Goal: Find specific page/section: Find specific page/section

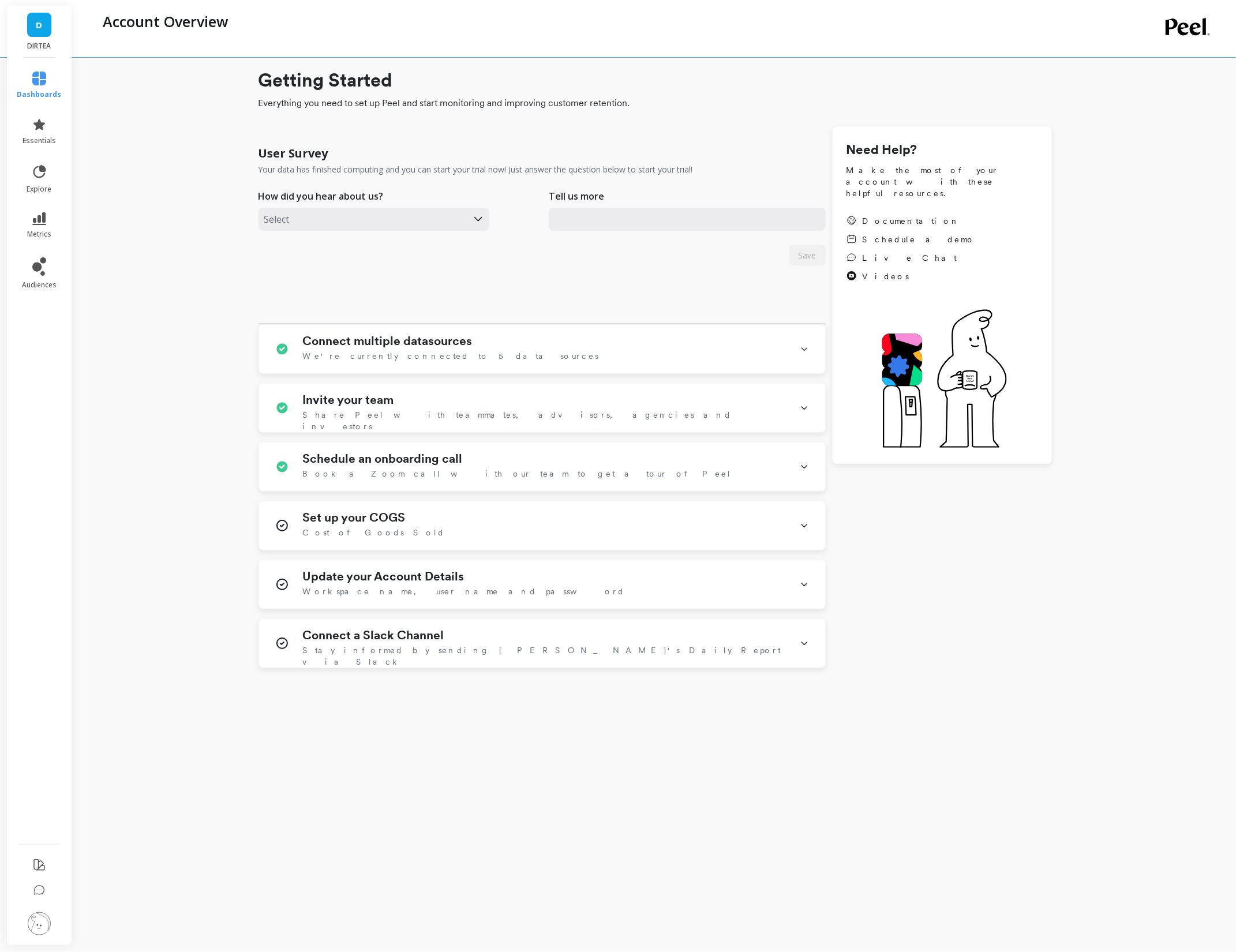
click at [109, 457] on div "Getting Started Everything you need to set up Peel and start monitoring and imp…" at bounding box center [655, 473] width 1116 height 928
click at [32, 42] on p "DIRTEA" at bounding box center [39, 46] width 42 height 9
click at [102, 92] on span "D" at bounding box center [102, 89] width 6 height 9
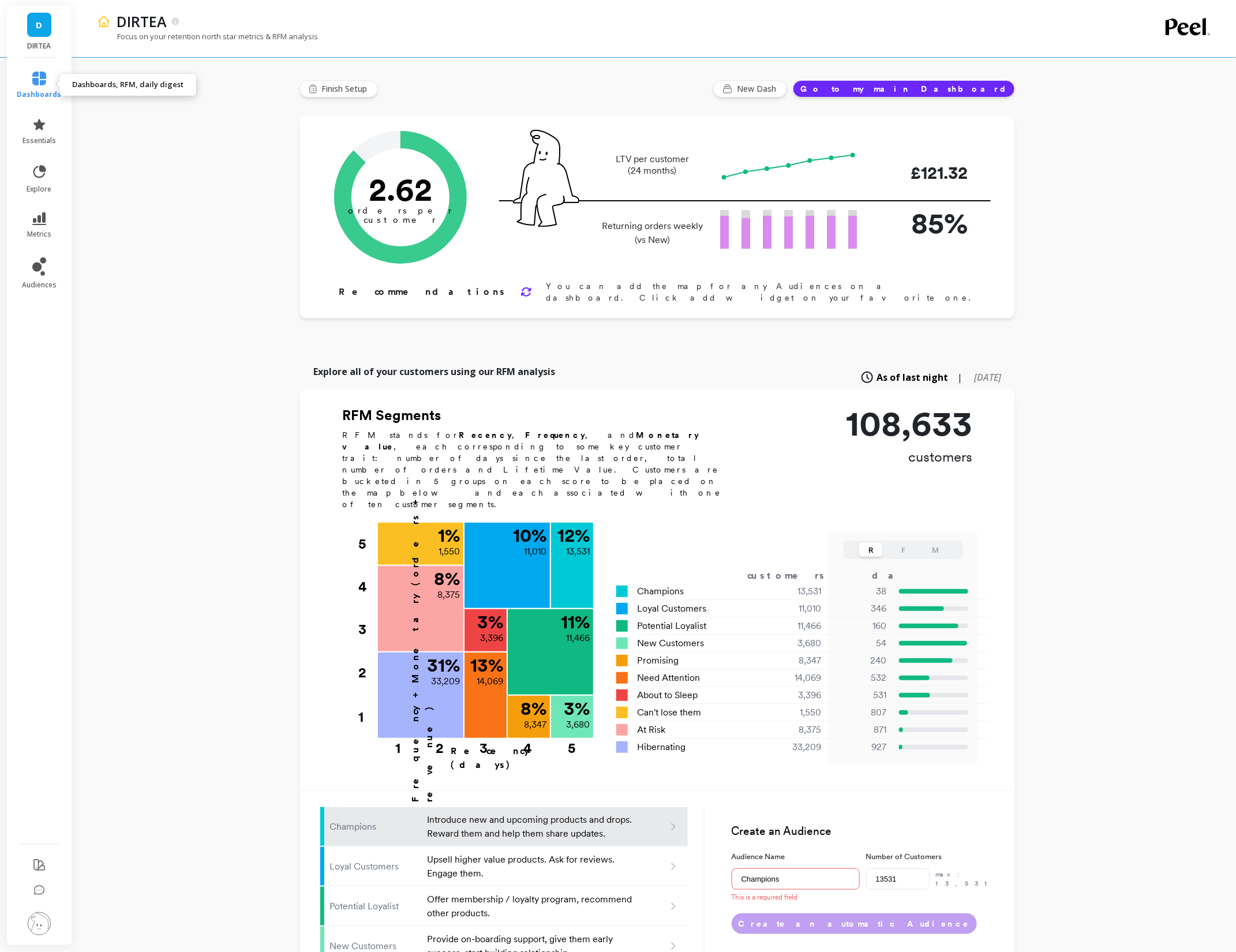
click at [48, 85] on link "dashboards" at bounding box center [39, 85] width 44 height 28
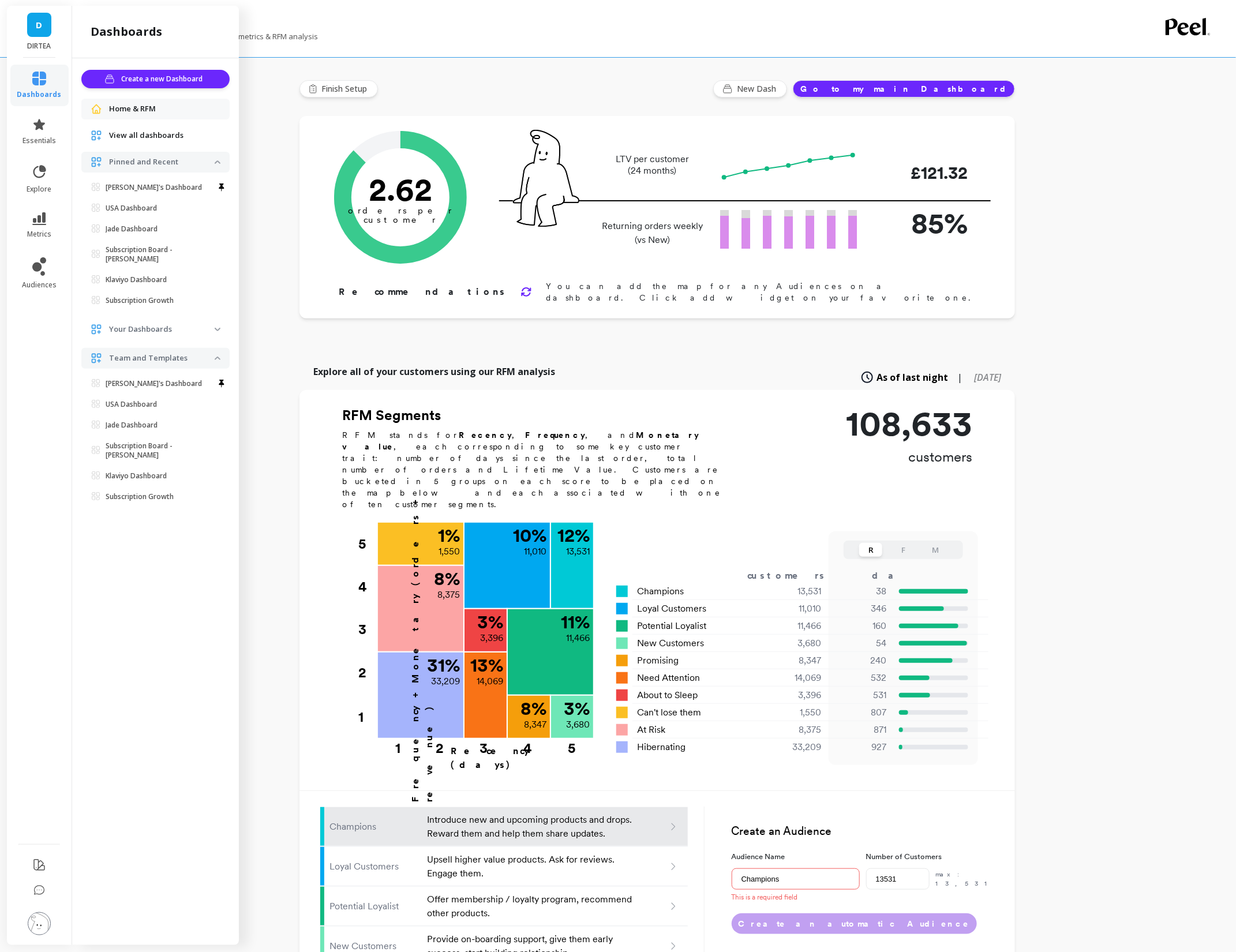
click at [277, 236] on div "DIRTEA Focus on your retention north star metrics & RFM analysis Finish Setup N…" at bounding box center [657, 623] width 1158 height 1245
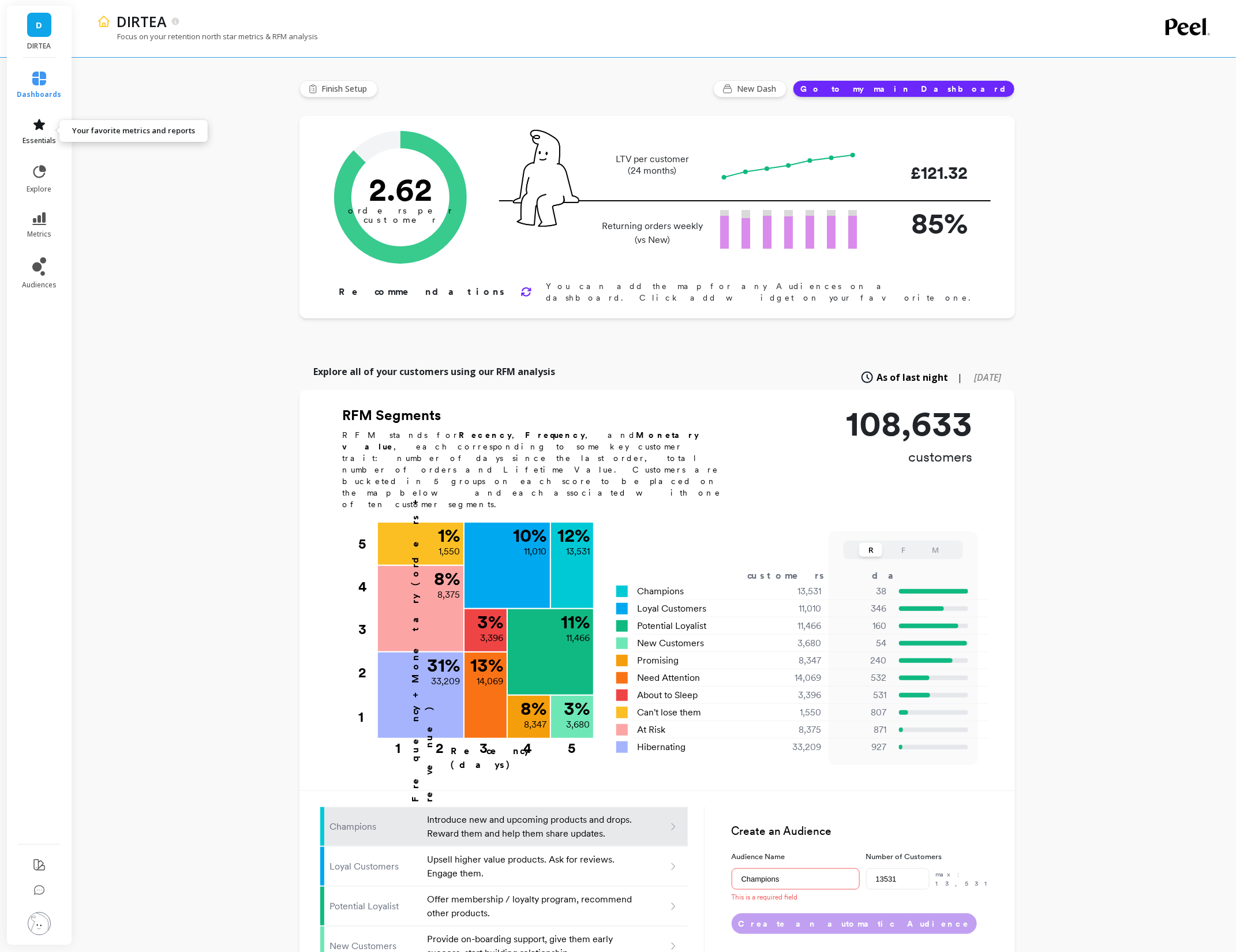
click at [39, 127] on icon at bounding box center [39, 125] width 12 height 11
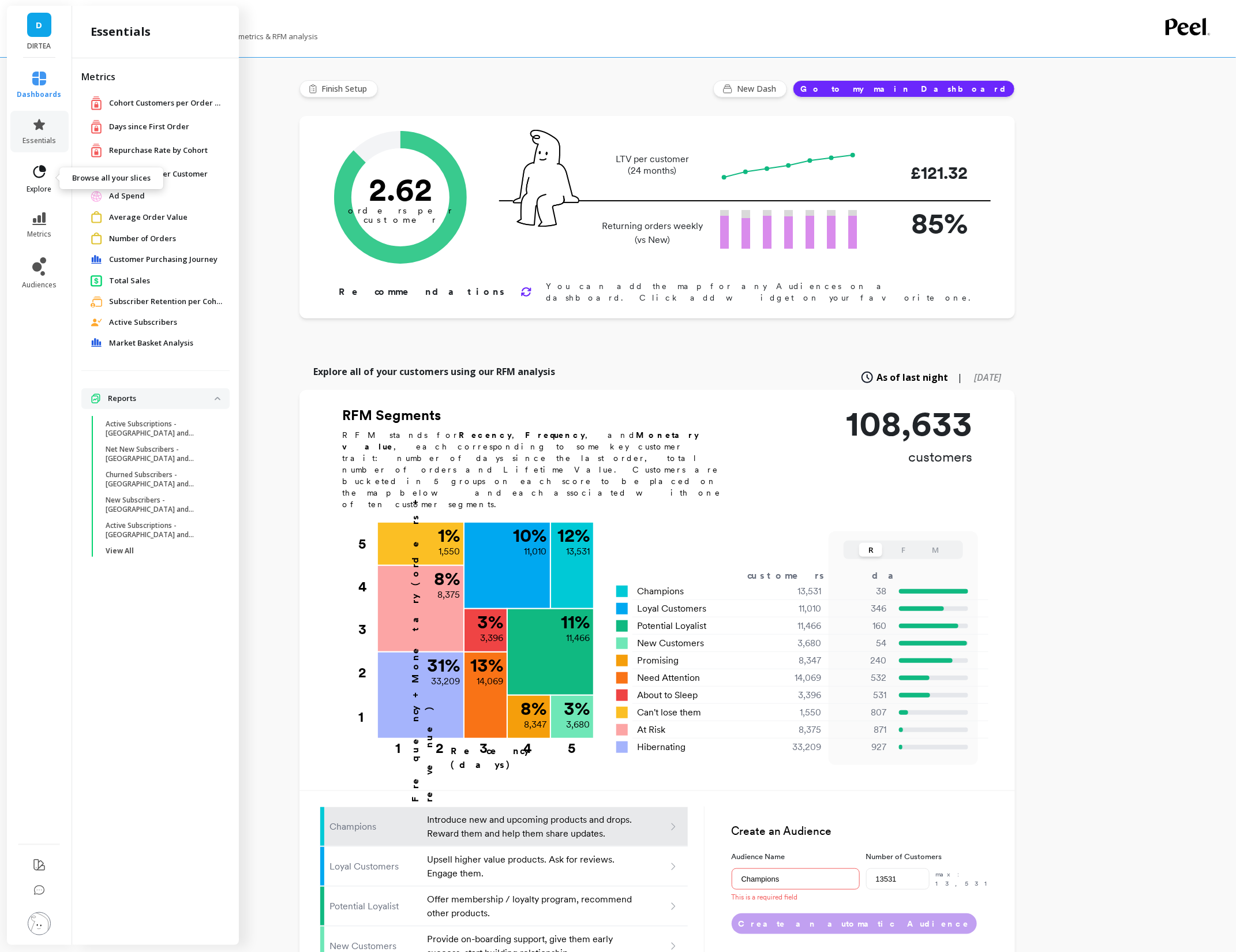
click at [42, 176] on icon at bounding box center [39, 172] width 12 height 12
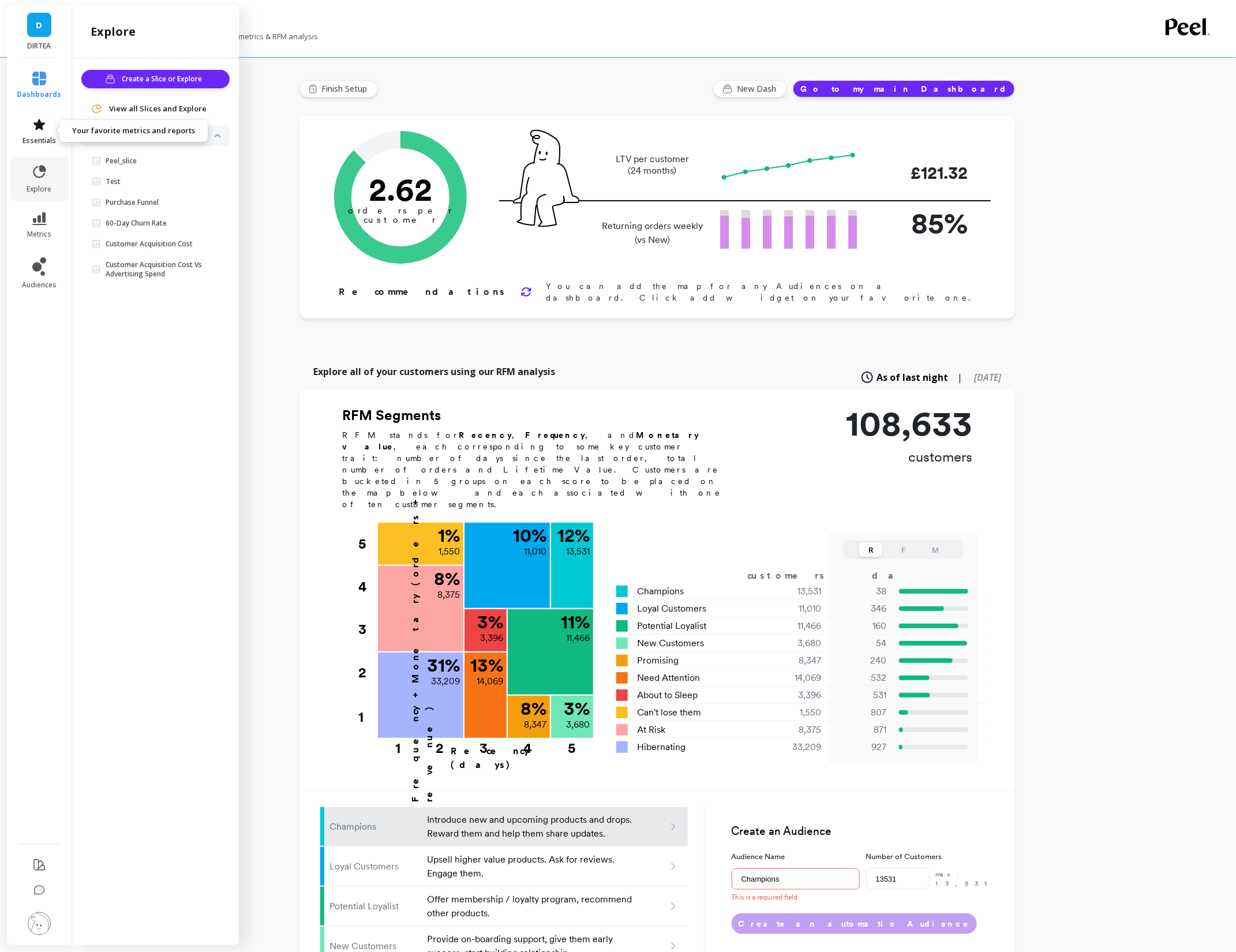
click at [35, 134] on link "essentials" at bounding box center [39, 131] width 44 height 28
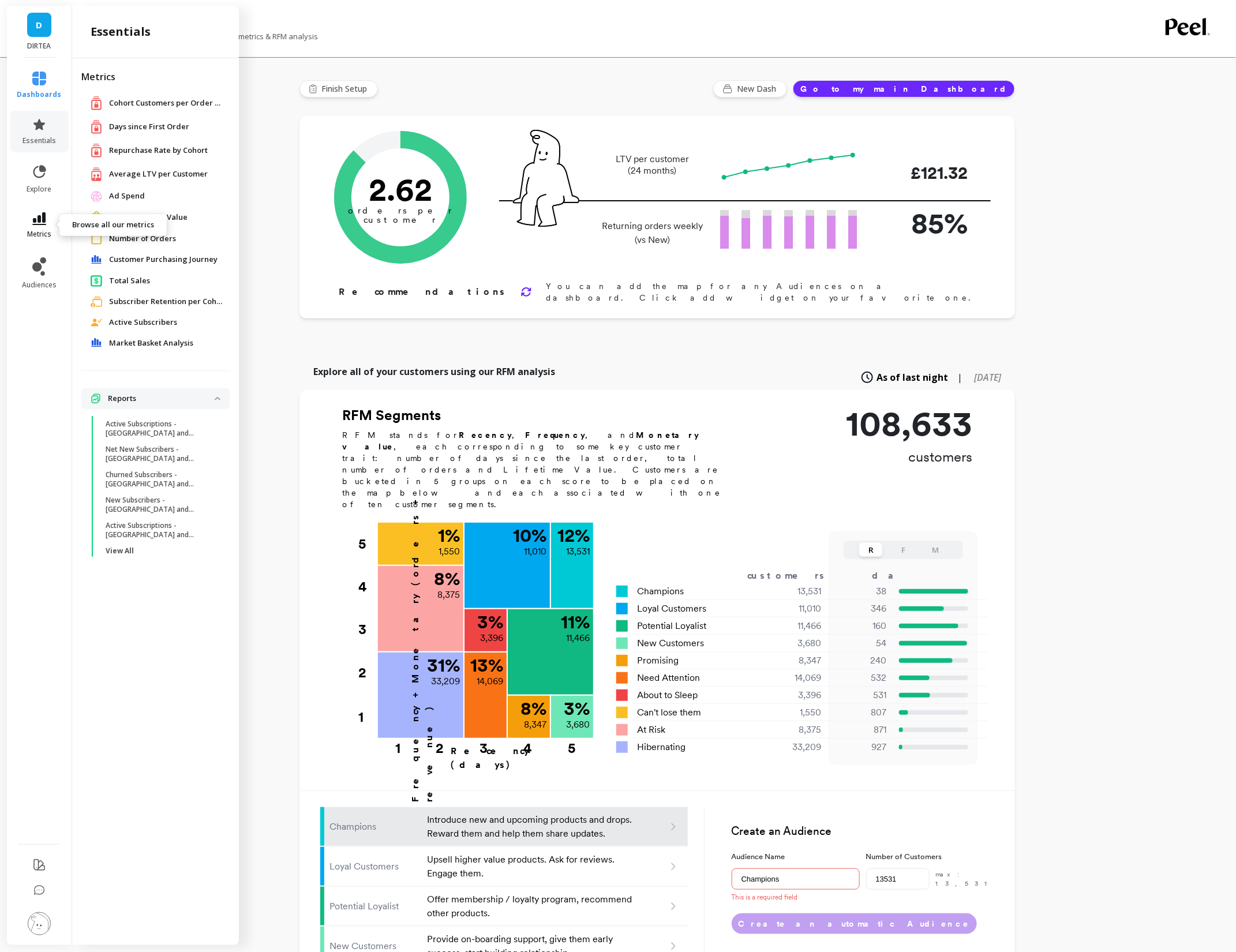
click at [36, 219] on icon at bounding box center [39, 219] width 14 height 12
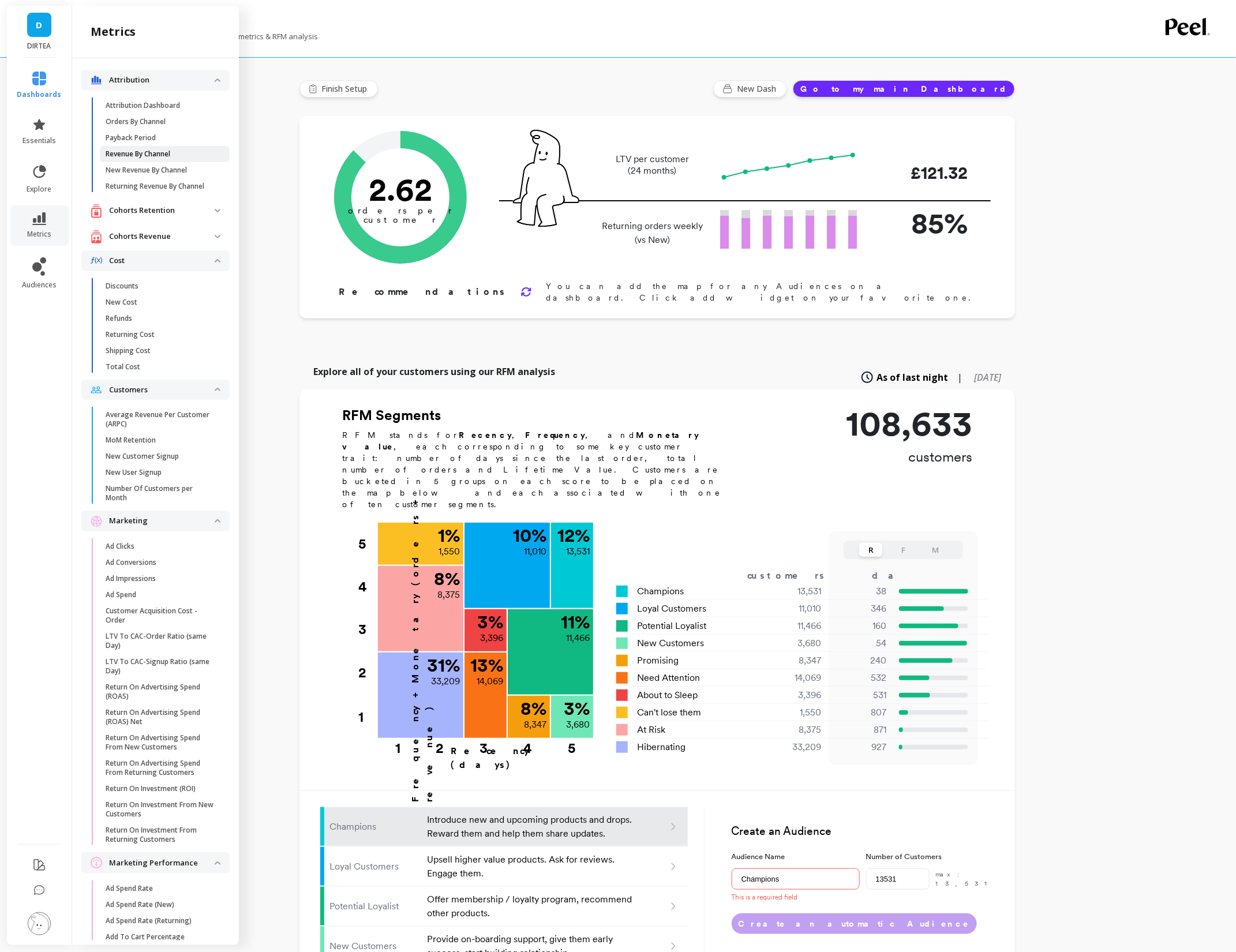
click at [120, 155] on p "Revenue By Channel" at bounding box center [138, 154] width 64 height 9
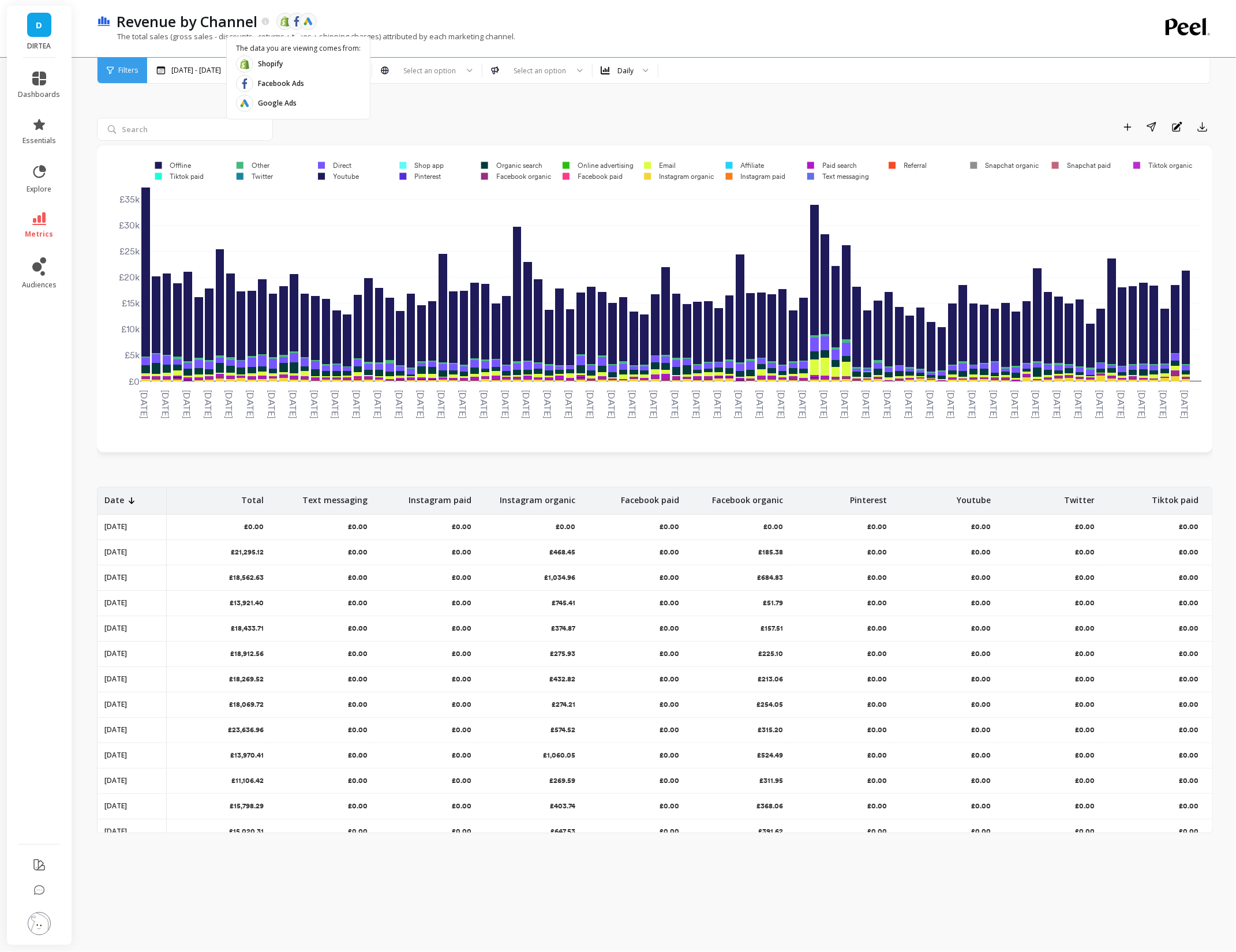
click at [306, 21] on object at bounding box center [308, 21] width 10 height 10
click at [296, 23] on object at bounding box center [296, 21] width 10 height 10
click at [945, 13] on div "Revenue by Channel The data you are viewing comes from: Shopify Facebook Ads Go…" at bounding box center [615, 21] width 1008 height 19
click at [695, 98] on div "Add to Dashboard Share Annotations Export" at bounding box center [655, 500] width 1116 height 877
